Goal: Obtain resource: Obtain resource

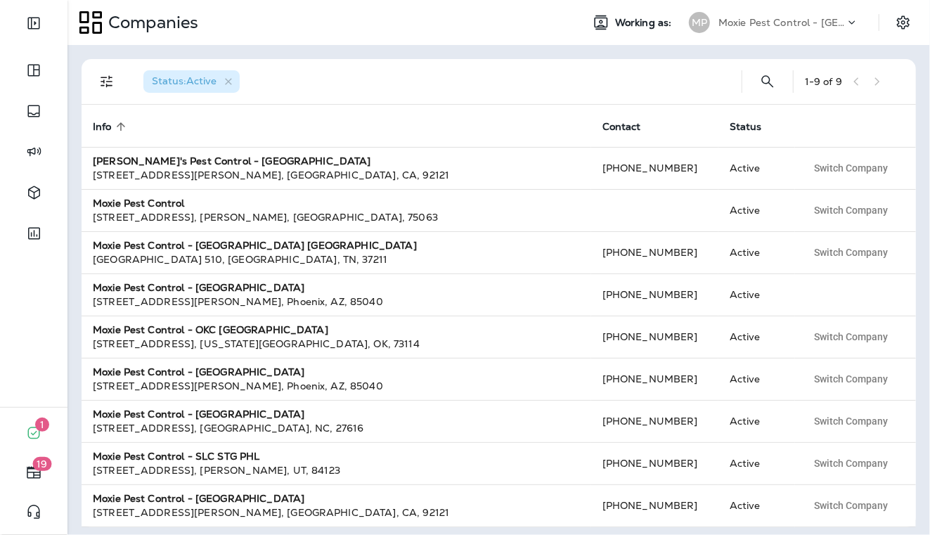
click at [803, 12] on div "Moxie Pest Control - [GEOGRAPHIC_DATA]" at bounding box center [781, 22] width 126 height 21
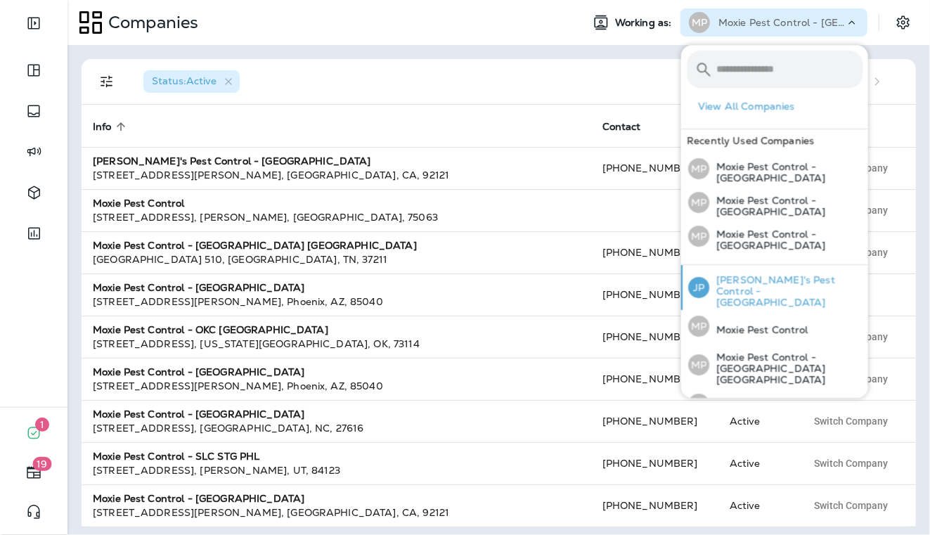
click at [773, 280] on p "[PERSON_NAME]'s Pest Control - [GEOGRAPHIC_DATA]" at bounding box center [785, 291] width 153 height 34
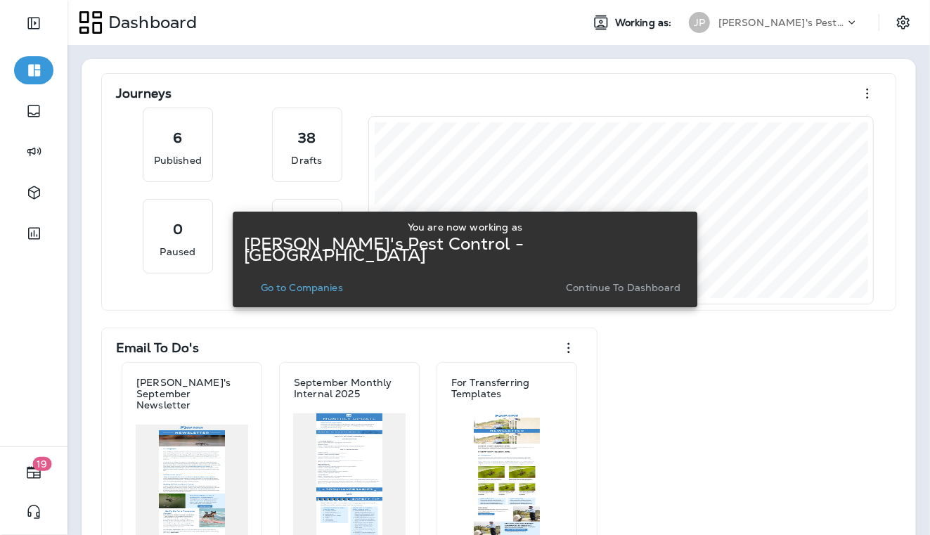
click at [319, 288] on button "Go to Companies" at bounding box center [301, 288] width 93 height 20
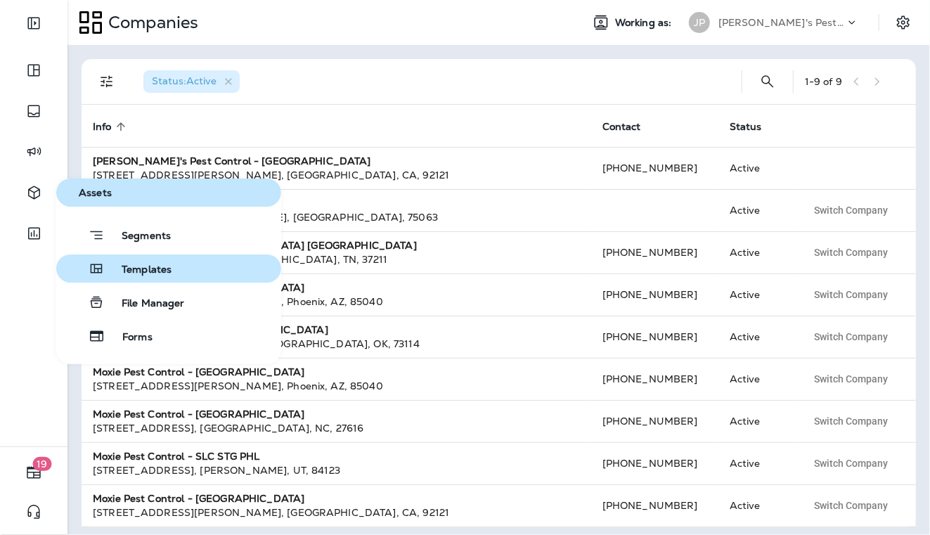
click at [140, 275] on span "Templates" at bounding box center [138, 270] width 67 height 13
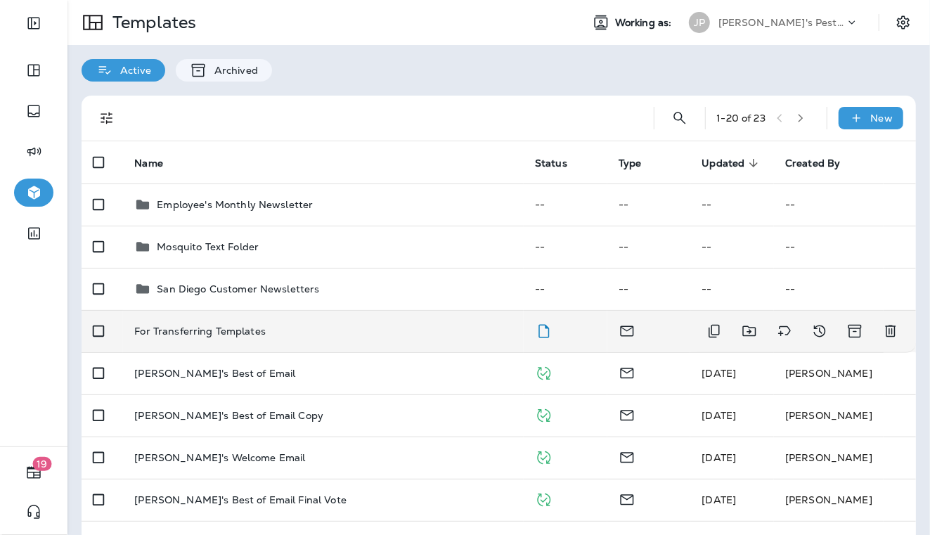
click at [221, 337] on p "For Transferring Templates" at bounding box center [199, 330] width 131 height 11
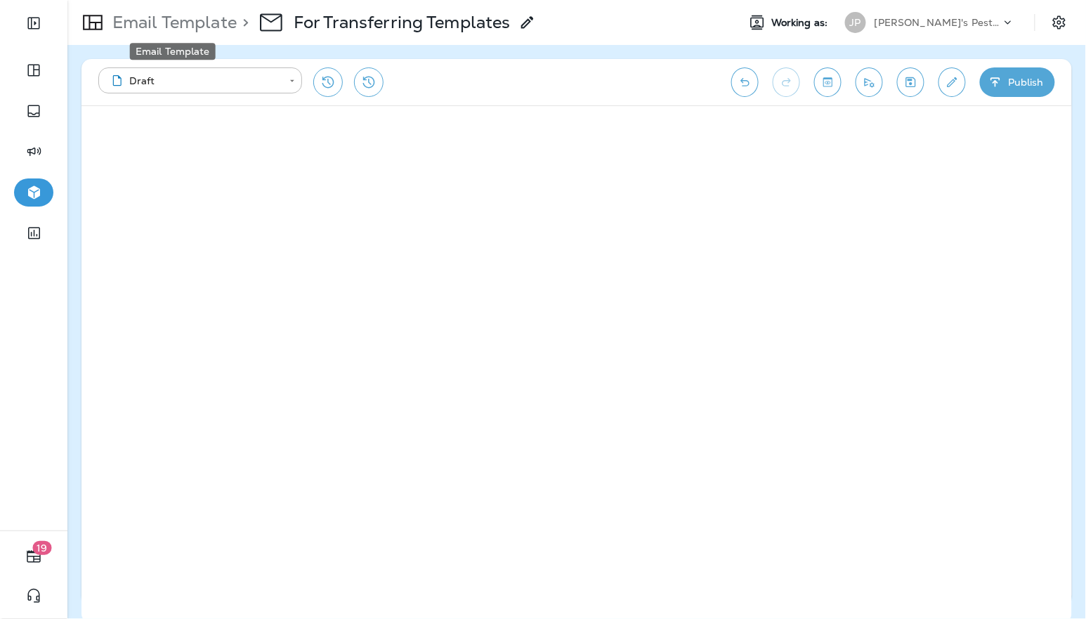
click at [169, 27] on p "Email Template" at bounding box center [172, 22] width 130 height 21
